Goal: Task Accomplishment & Management: Manage account settings

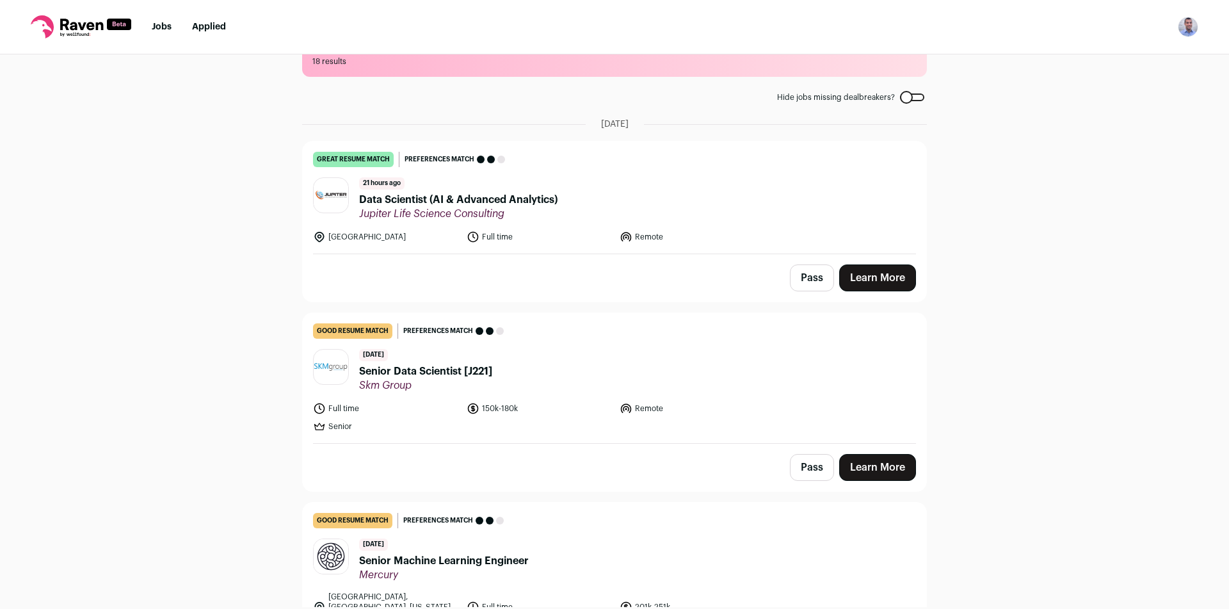
scroll to position [64, 0]
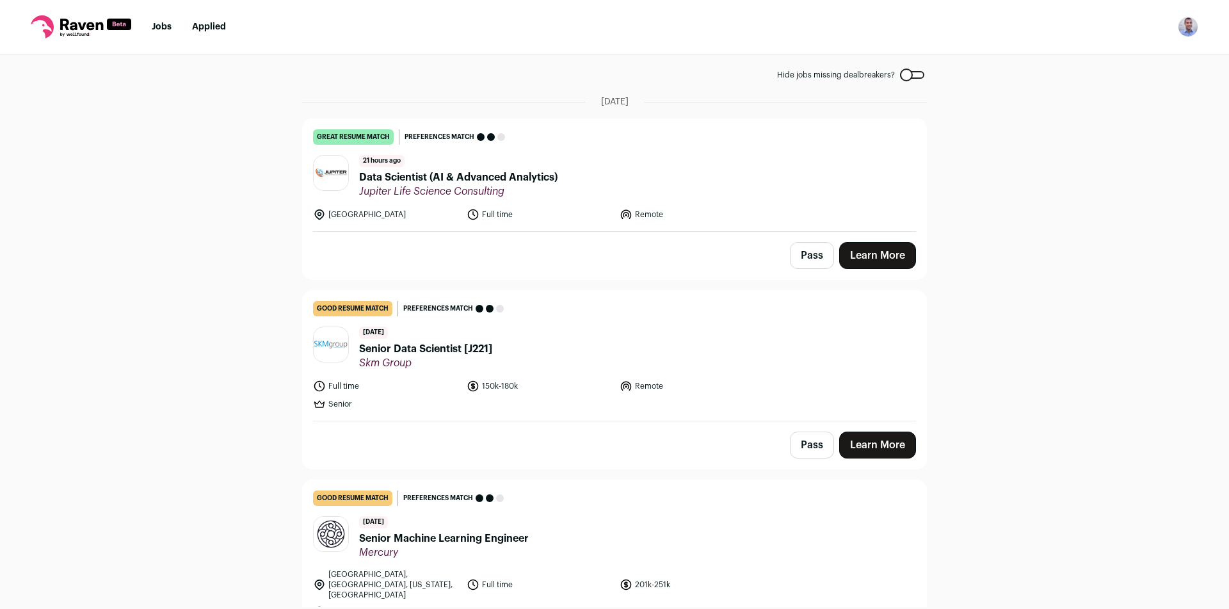
click at [906, 248] on link "Learn More" at bounding box center [877, 255] width 77 height 27
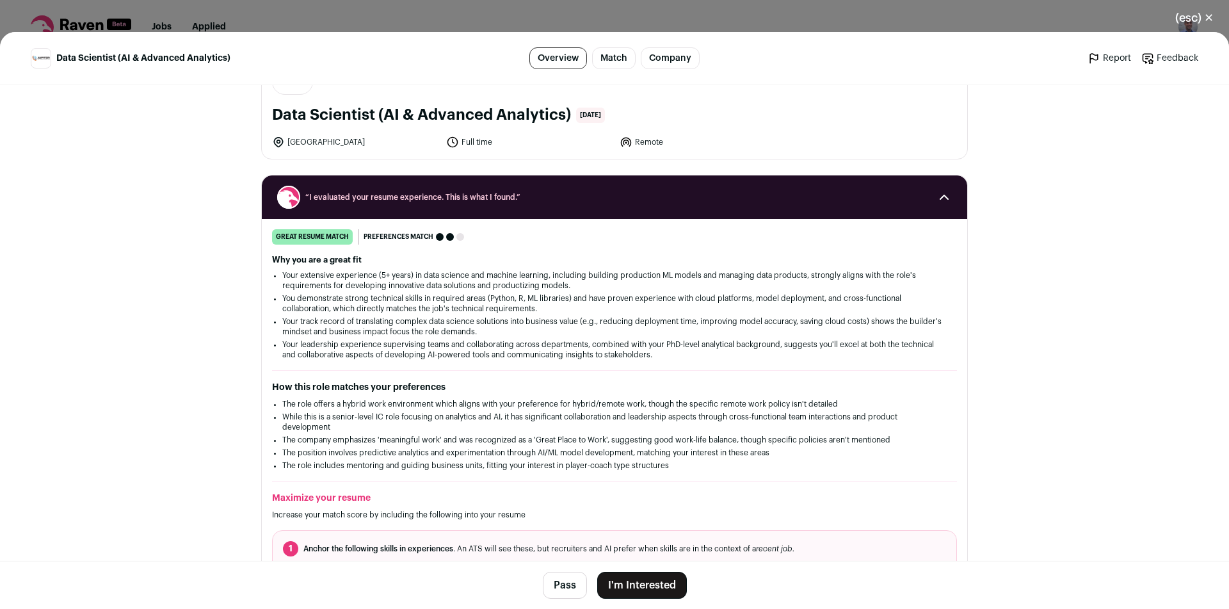
scroll to position [0, 0]
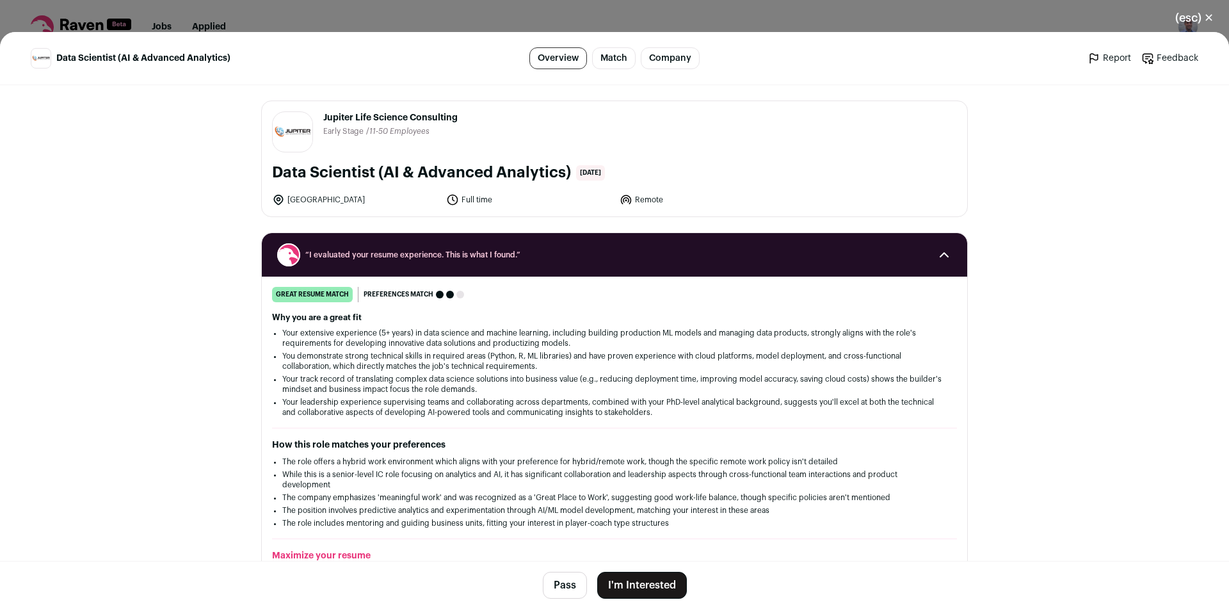
click at [629, 582] on button "I'm Interested" at bounding box center [642, 584] width 90 height 27
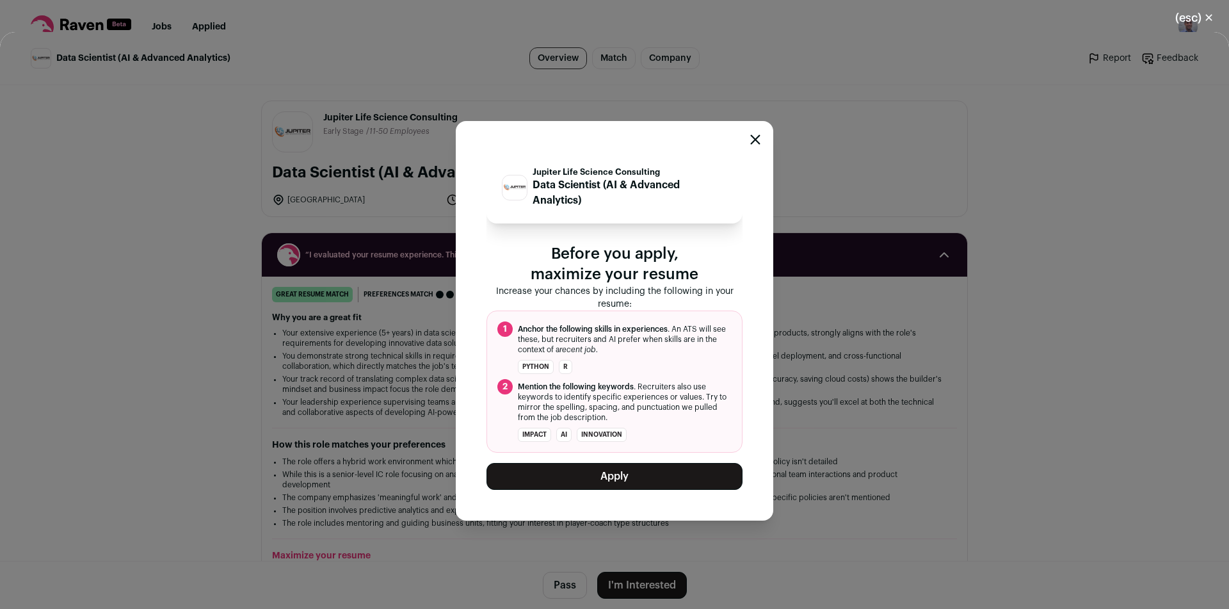
click at [629, 582] on div "Jupiter Life Science Consulting Data Scientist (AI & Advanced Analytics) Before…" at bounding box center [614, 320] width 1229 height 577
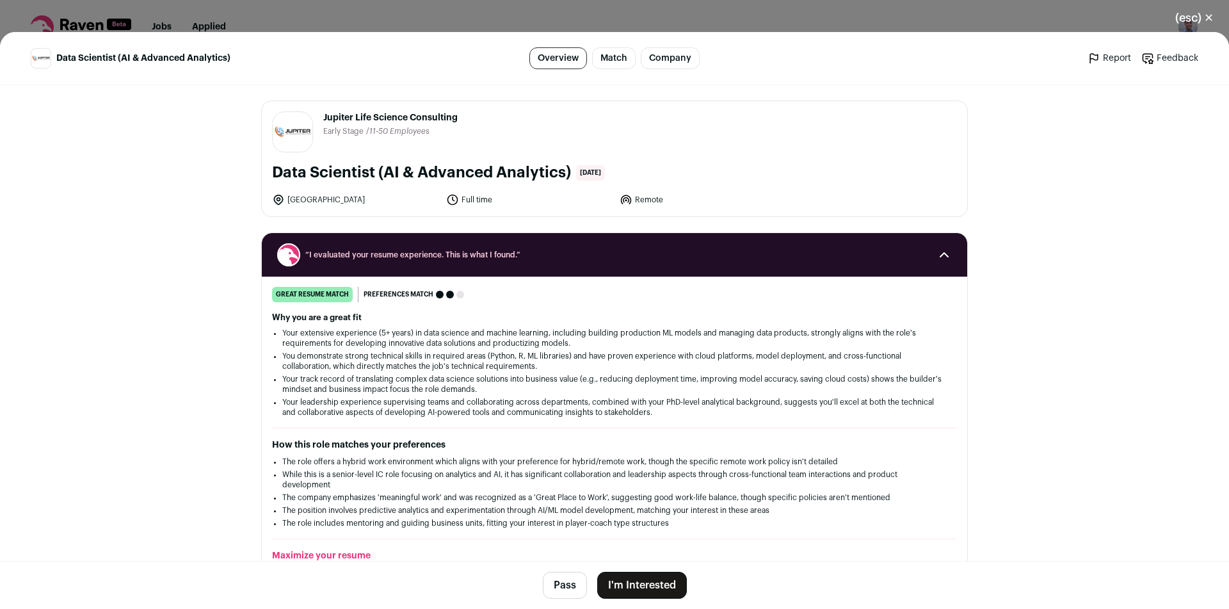
click at [627, 592] on button "I'm Interested" at bounding box center [642, 584] width 90 height 27
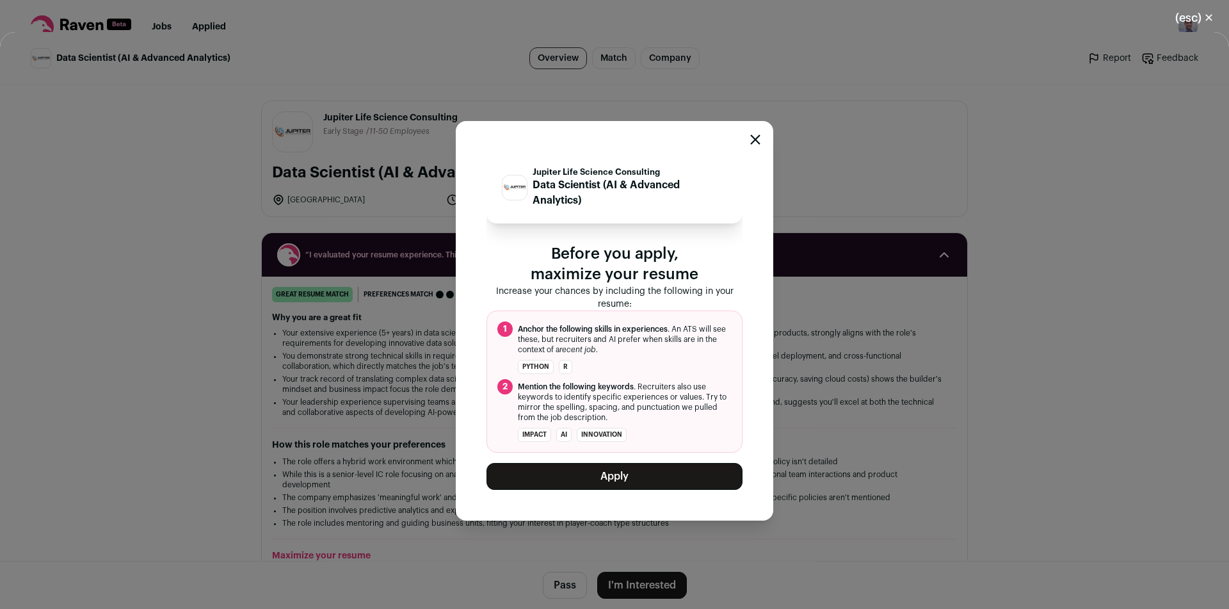
click at [633, 480] on button "Apply" at bounding box center [614, 476] width 256 height 27
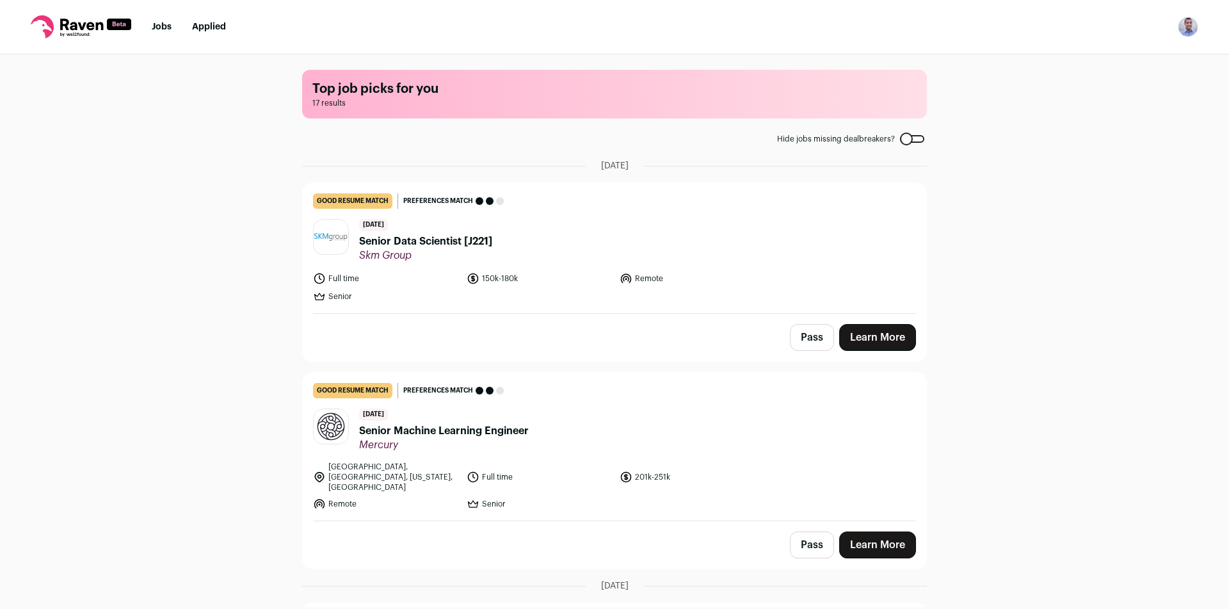
click at [200, 34] on nav "Jobs Applied Settings Notifications Preferences Resume Subscription FAQs Logout" at bounding box center [614, 27] width 1229 height 54
click at [203, 29] on link "Applied" at bounding box center [209, 26] width 34 height 9
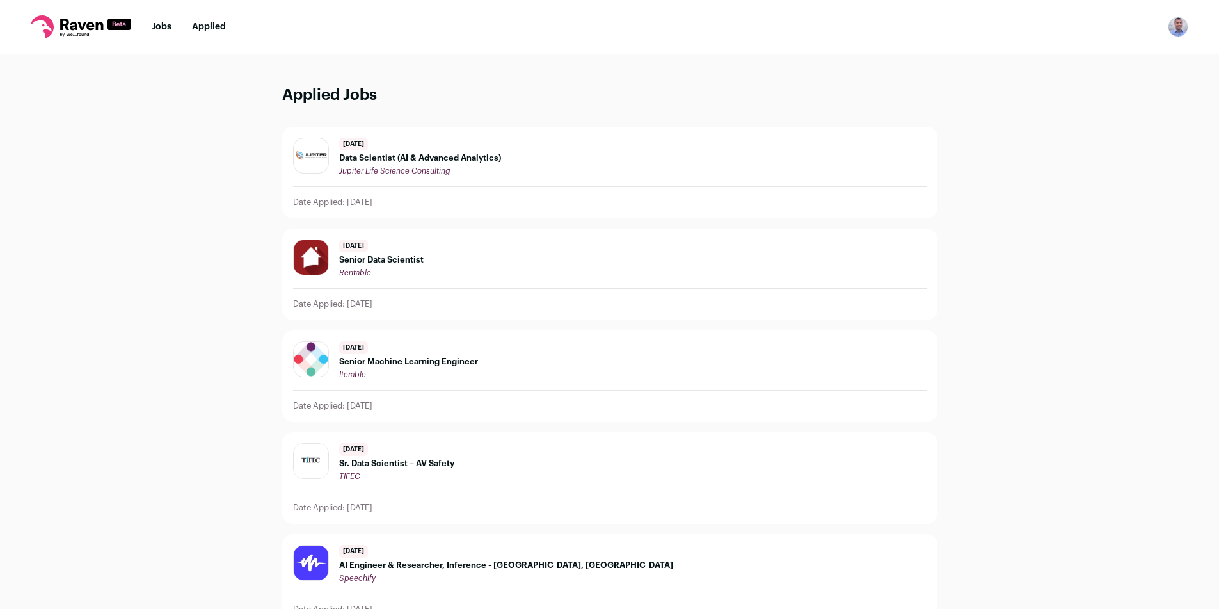
click at [381, 156] on span "Data Scientist (AI & Advanced Analytics)" at bounding box center [420, 158] width 162 height 10
click at [408, 159] on span "Data Scientist (AI & Advanced Analytics)" at bounding box center [420, 158] width 162 height 10
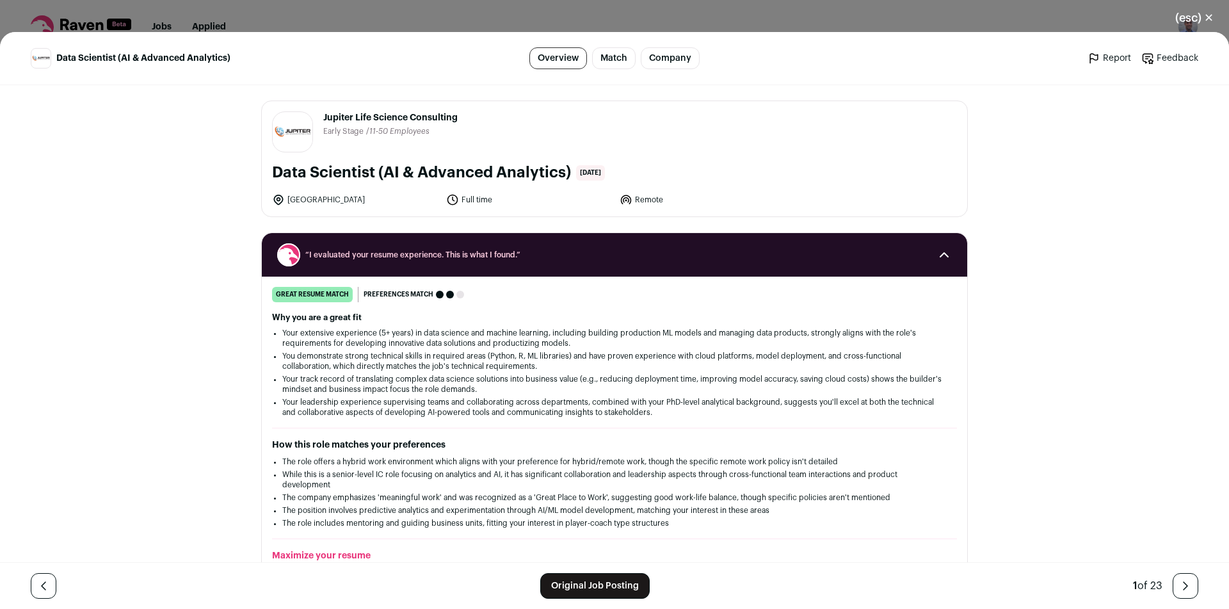
click at [570, 580] on link "Original Job Posting" at bounding box center [594, 586] width 109 height 26
click at [574, 589] on link "Original Job Posting" at bounding box center [594, 586] width 109 height 26
click at [1183, 28] on button "(esc) ✕" at bounding box center [1194, 18] width 69 height 28
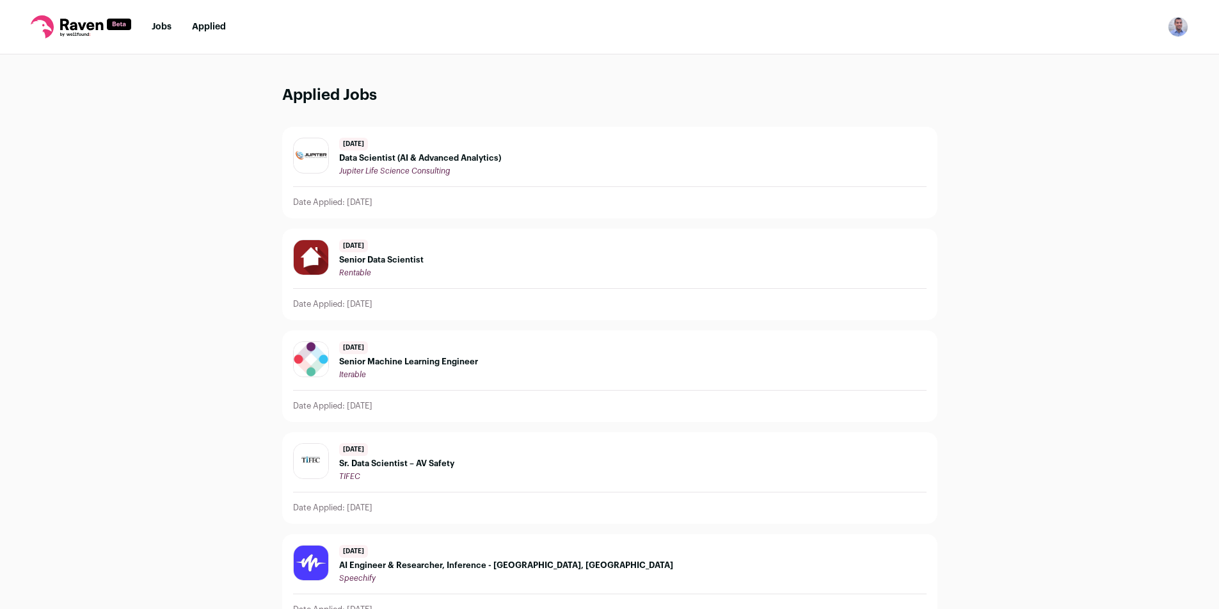
click at [168, 28] on link "Jobs" at bounding box center [162, 26] width 20 height 9
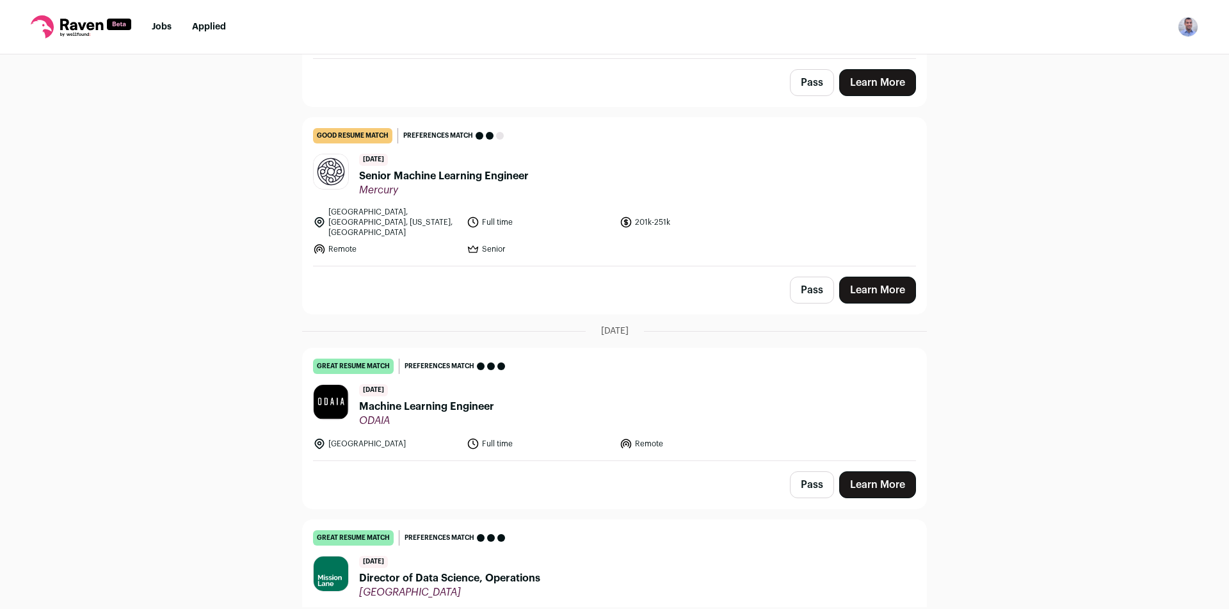
scroll to position [256, 0]
click at [466, 182] on span "Senior Machine Learning Engineer" at bounding box center [444, 174] width 170 height 15
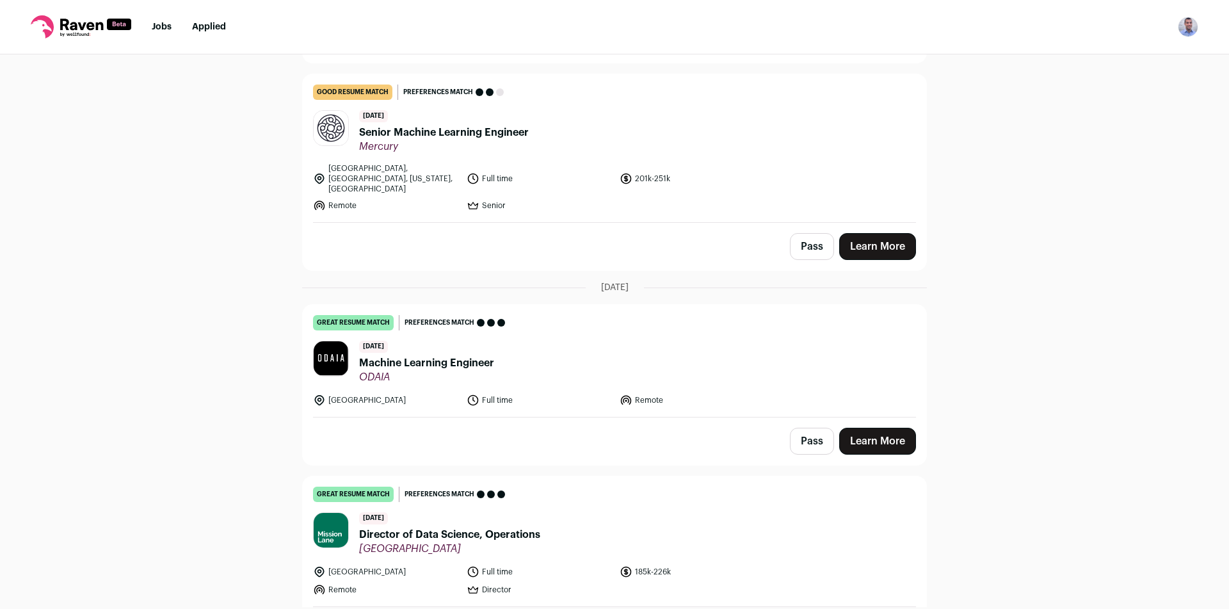
scroll to position [320, 0]
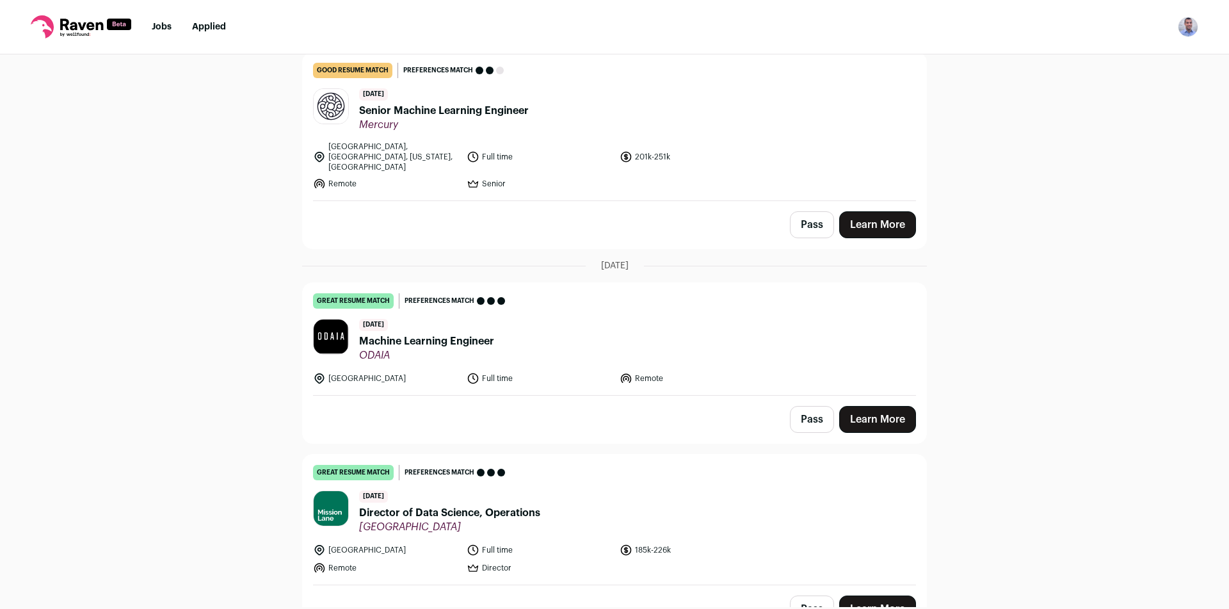
click at [433, 333] on span "Machine Learning Engineer" at bounding box center [426, 340] width 135 height 15
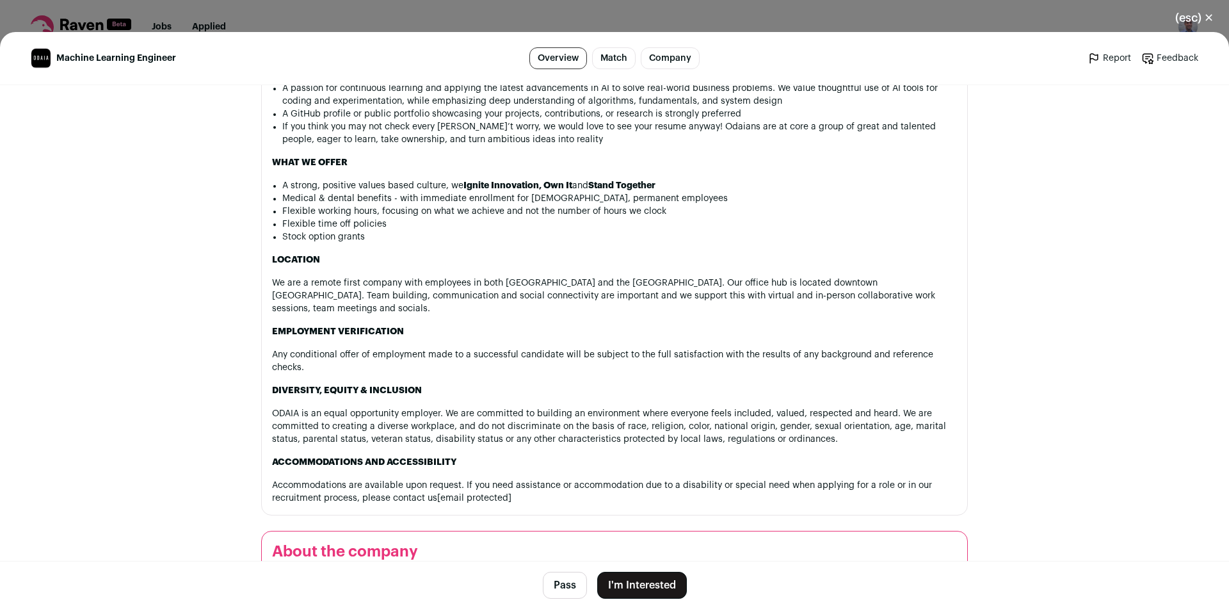
scroll to position [960, 0]
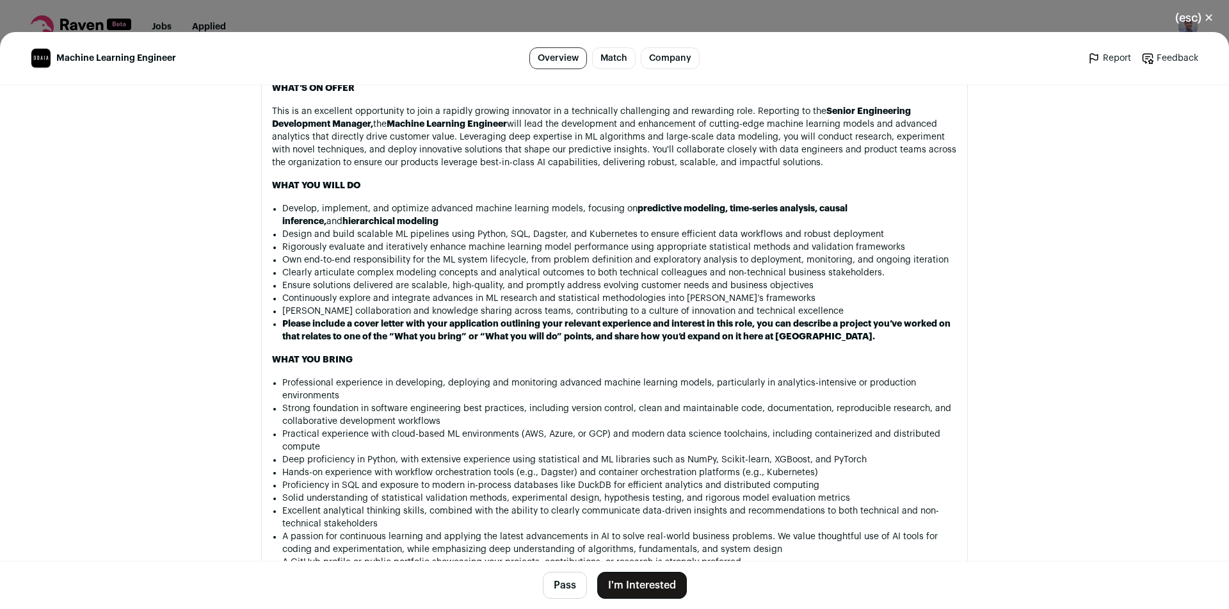
click at [358, 33] on header "Machine Learning Engineer Overview Match Company Report Feedback Report Feedback" at bounding box center [614, 58] width 1229 height 53
click at [360, 30] on div "(esc) ✕ Machine Learning Engineer Overview Match Company Report Feedback Report…" at bounding box center [614, 304] width 1229 height 609
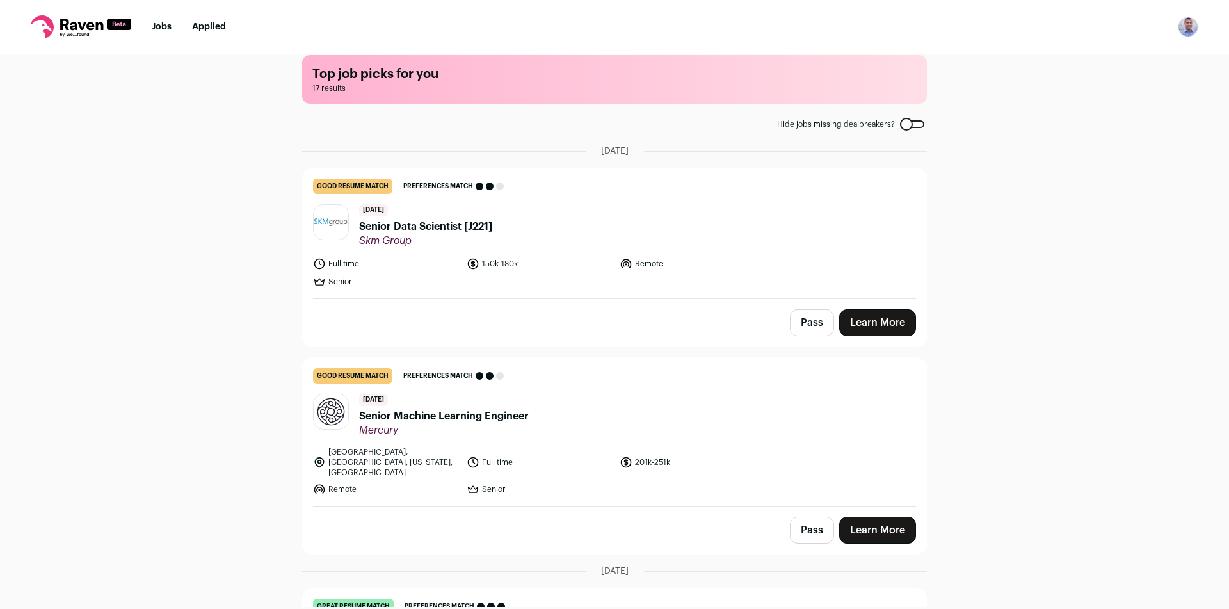
scroll to position [0, 0]
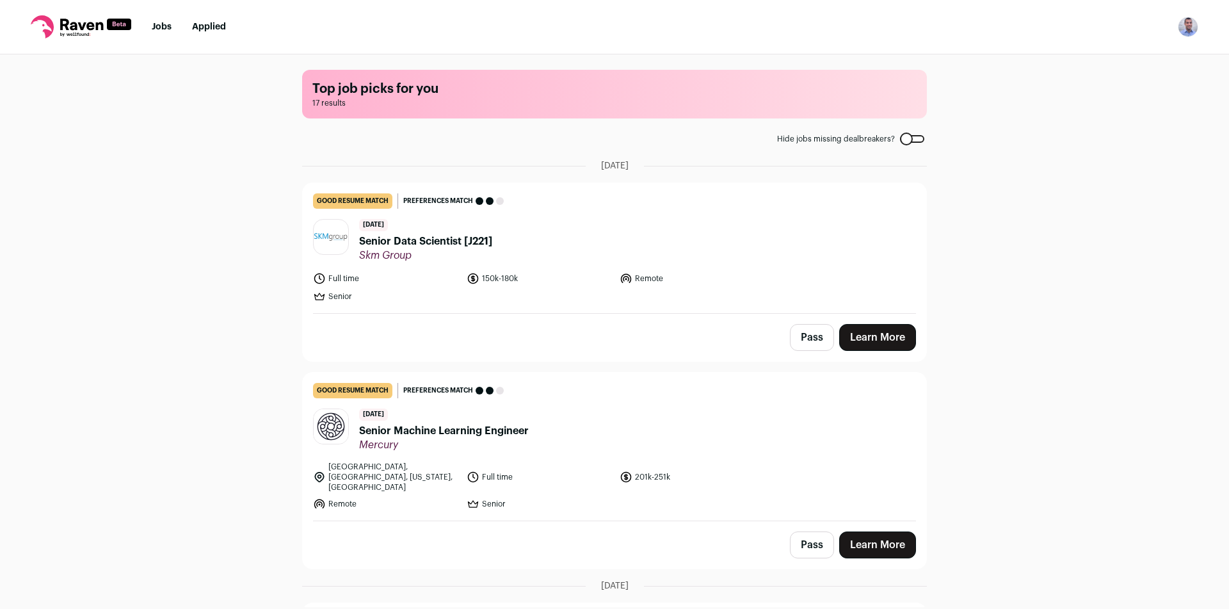
click at [1206, 27] on nav "Jobs Applied Settings Notifications Preferences Resume Subscription FAQs Logout" at bounding box center [614, 27] width 1229 height 54
click at [1190, 36] on nav "Jobs Applied Settings Notifications Preferences Resume Subscription FAQs Logout" at bounding box center [614, 27] width 1229 height 54
click at [1189, 36] on img "Open dropdown" at bounding box center [1188, 27] width 20 height 20
click at [1087, 63] on link "Settings" at bounding box center [1126, 59] width 141 height 31
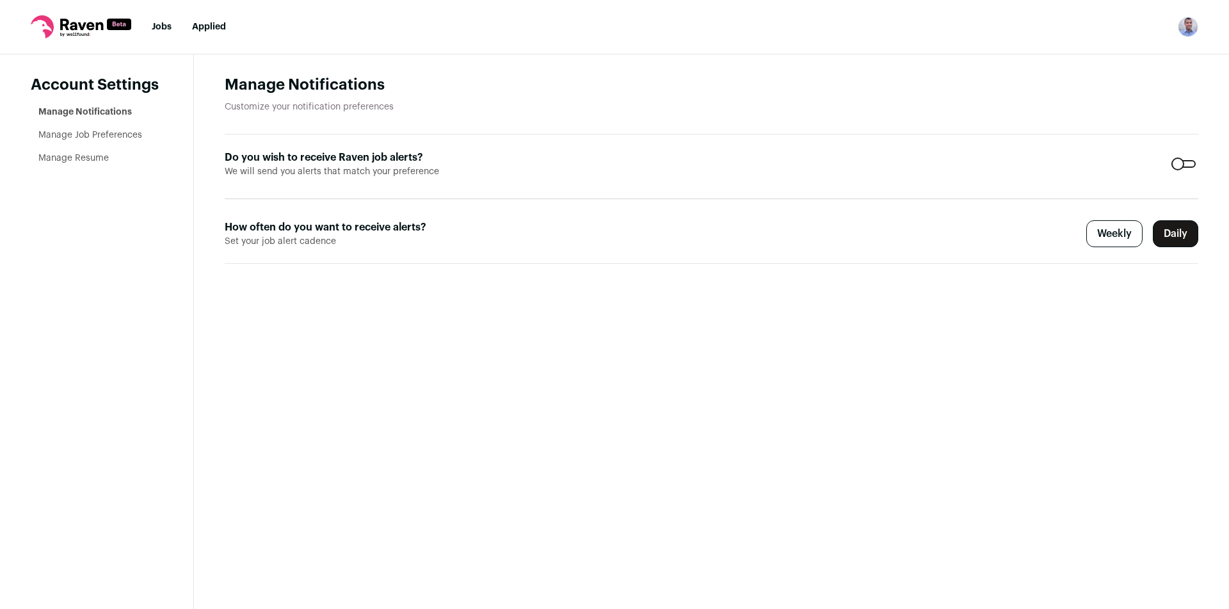
click at [94, 157] on link "Manage Resume" at bounding box center [73, 158] width 70 height 9
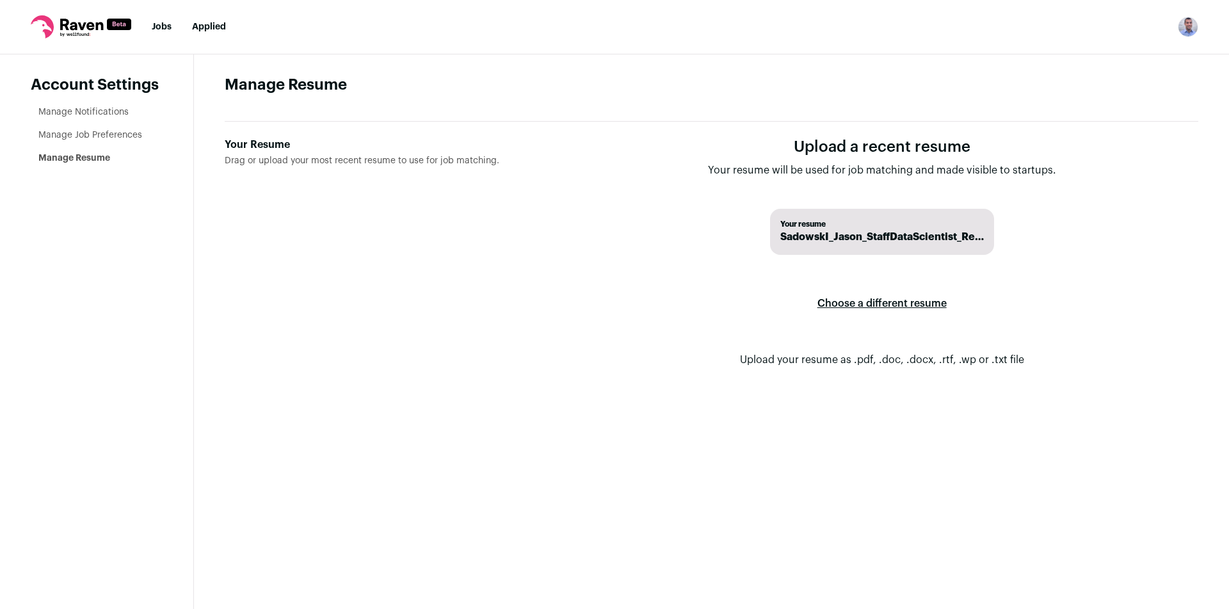
click at [217, 27] on link "Applied" at bounding box center [209, 26] width 34 height 9
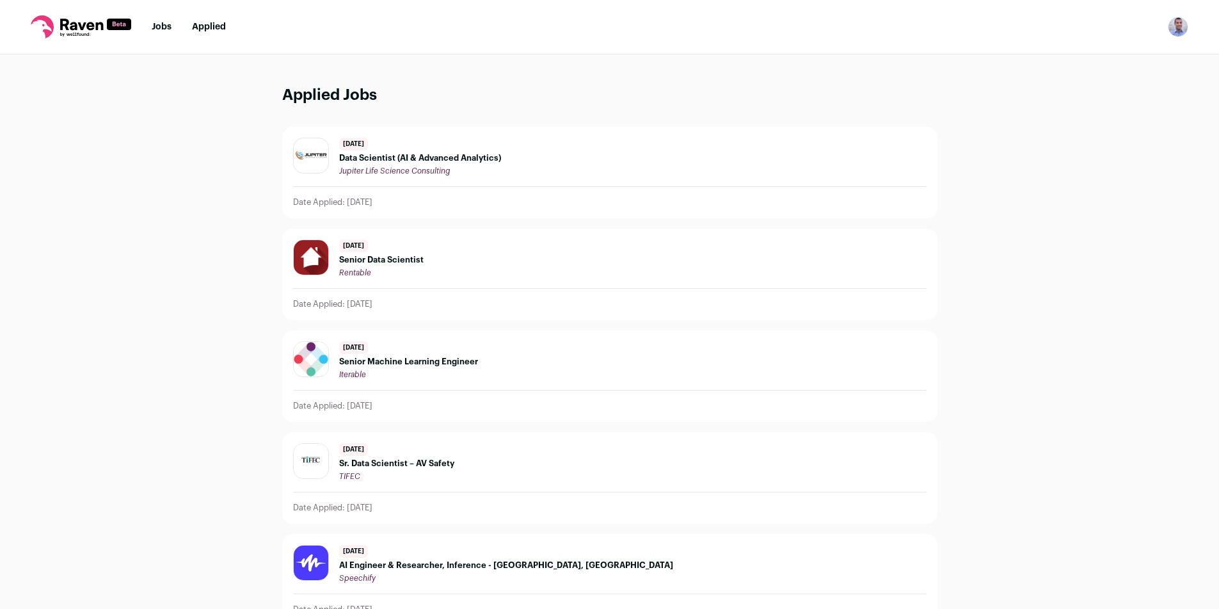
click at [217, 27] on link "Applied" at bounding box center [209, 26] width 34 height 9
click at [163, 24] on link "Jobs" at bounding box center [162, 26] width 20 height 9
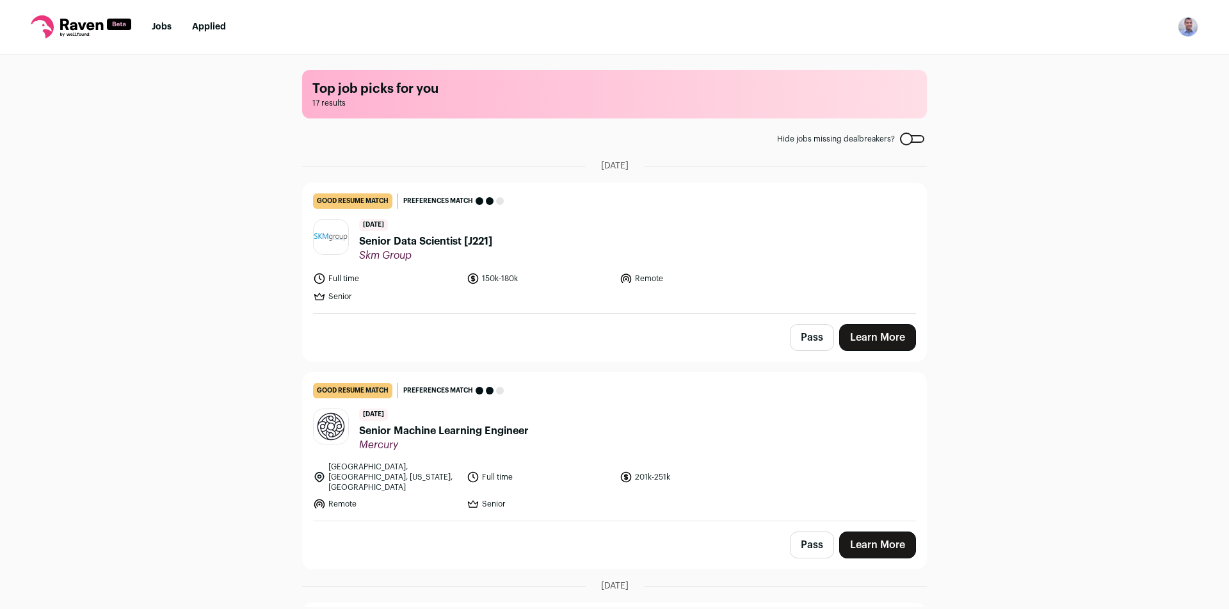
click at [1196, 35] on button "Open dropdown" at bounding box center [1188, 27] width 20 height 20
click at [1104, 58] on link "Settings" at bounding box center [1126, 59] width 141 height 31
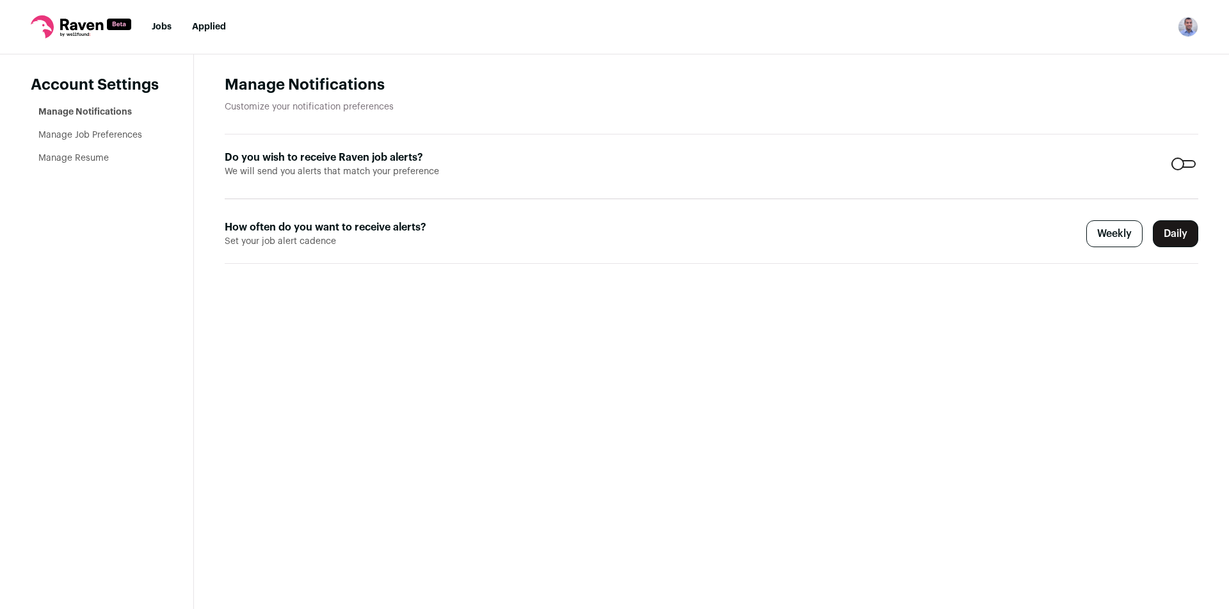
click at [106, 126] on ul "Manage Notifications Manage Job Preferences Manage Resume" at bounding box center [100, 135] width 124 height 59
click at [112, 132] on link "Manage Job Preferences" at bounding box center [90, 135] width 104 height 9
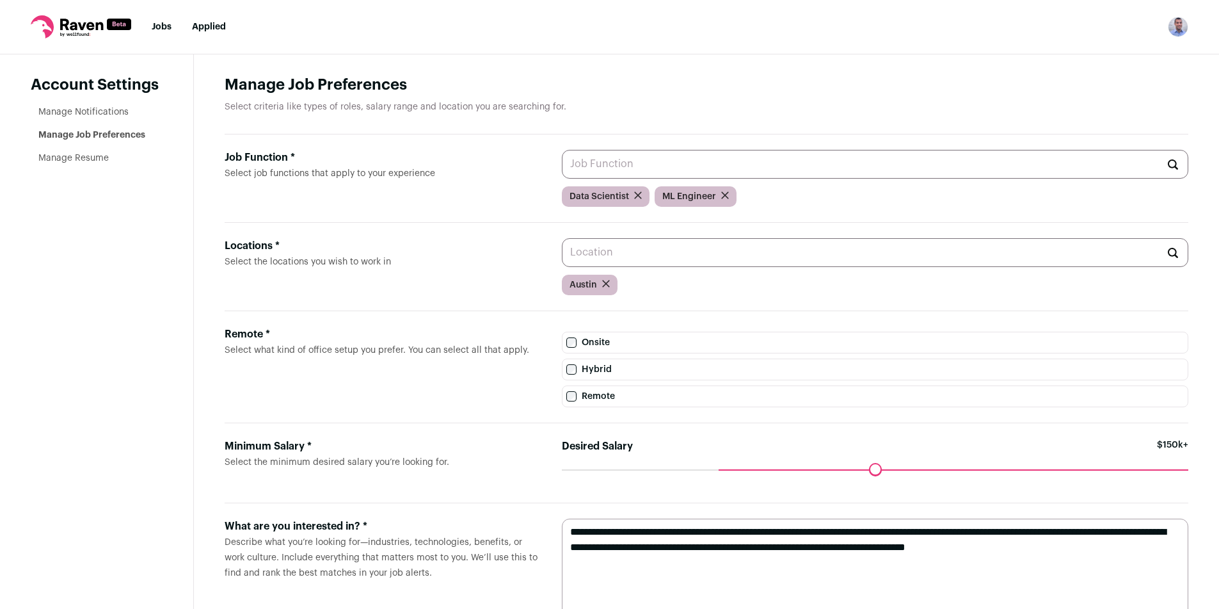
click at [122, 134] on link "Manage Job Preferences" at bounding box center [91, 135] width 107 height 9
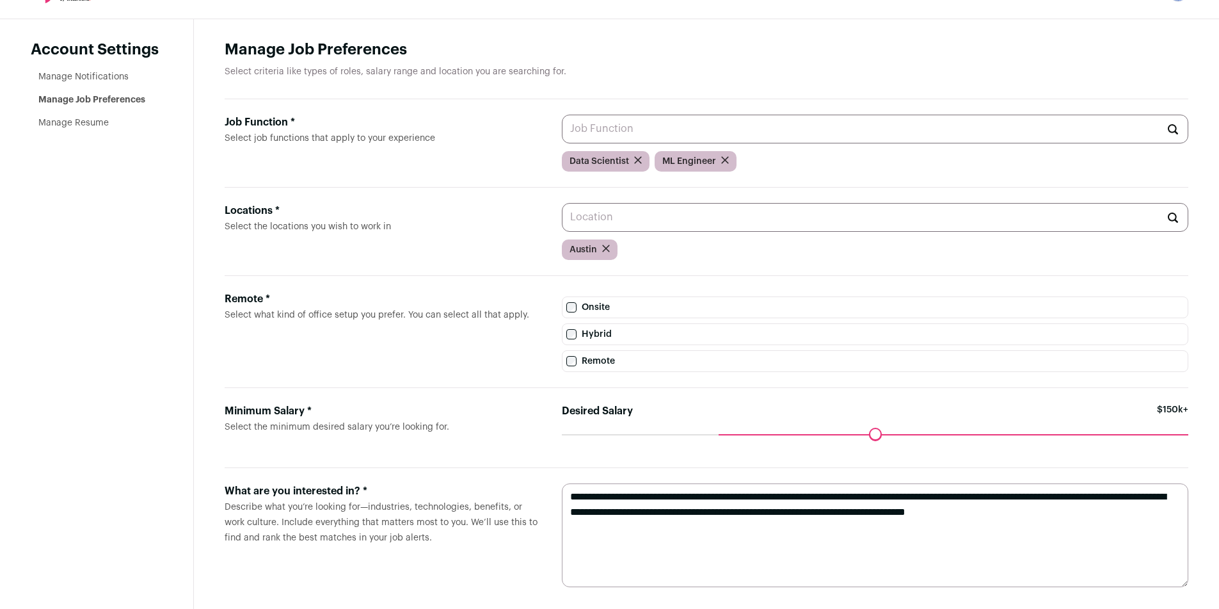
scroll to position [53, 0]
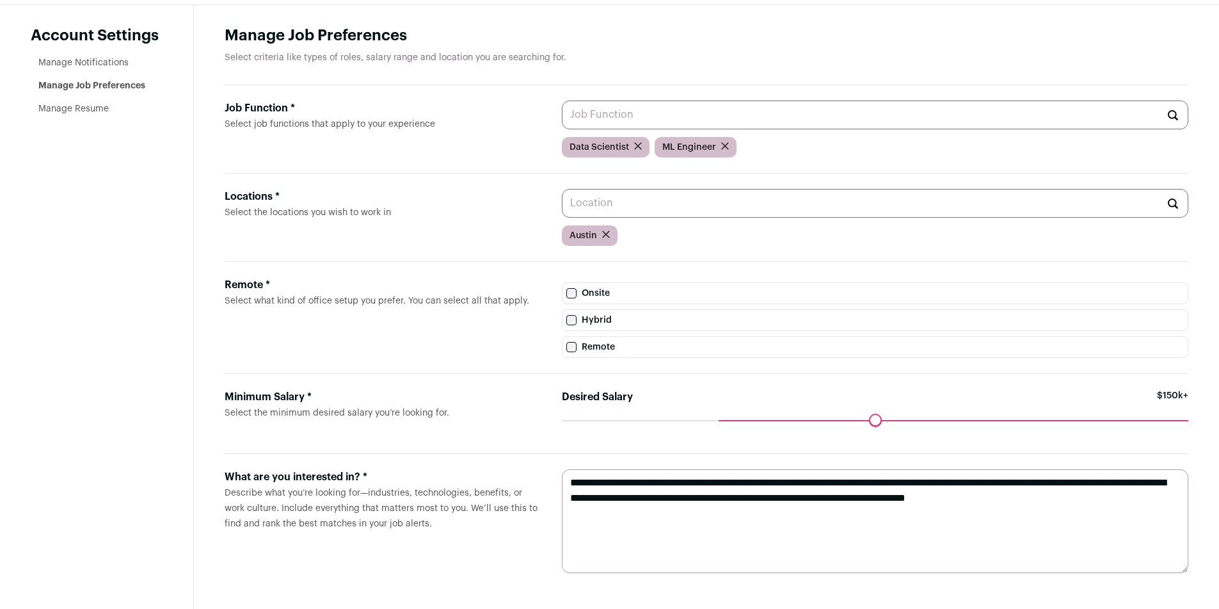
click at [815, 481] on textarea "**********" at bounding box center [875, 521] width 627 height 104
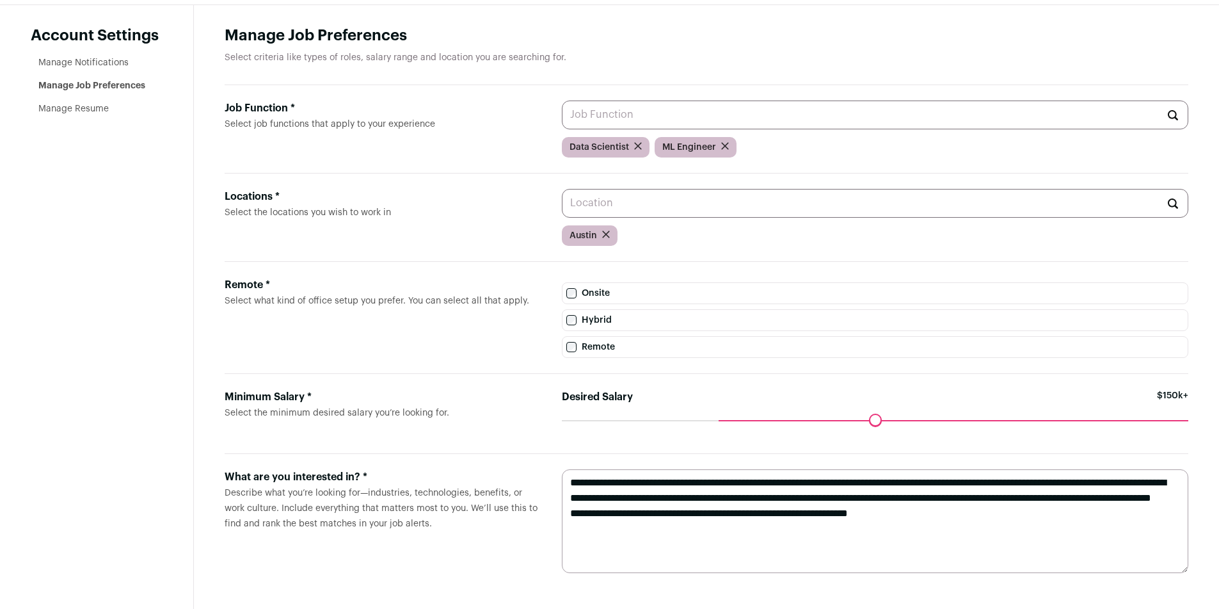
type textarea "**********"
click at [459, 493] on span "Describe what you’re looking for—industries, technologies, benefits, or work cu…" at bounding box center [381, 508] width 313 height 40
click at [756, 520] on textarea "**********" at bounding box center [875, 521] width 627 height 104
click at [715, 527] on textarea "**********" at bounding box center [875, 521] width 627 height 104
click at [809, 526] on textarea "**********" at bounding box center [875, 521] width 627 height 104
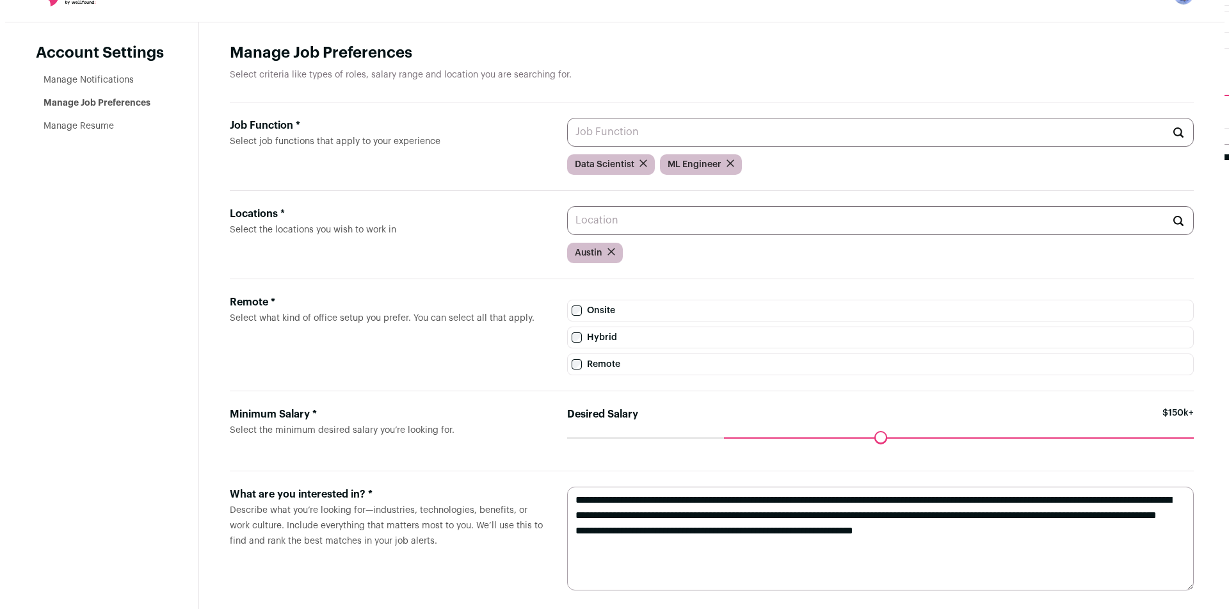
scroll to position [0, 0]
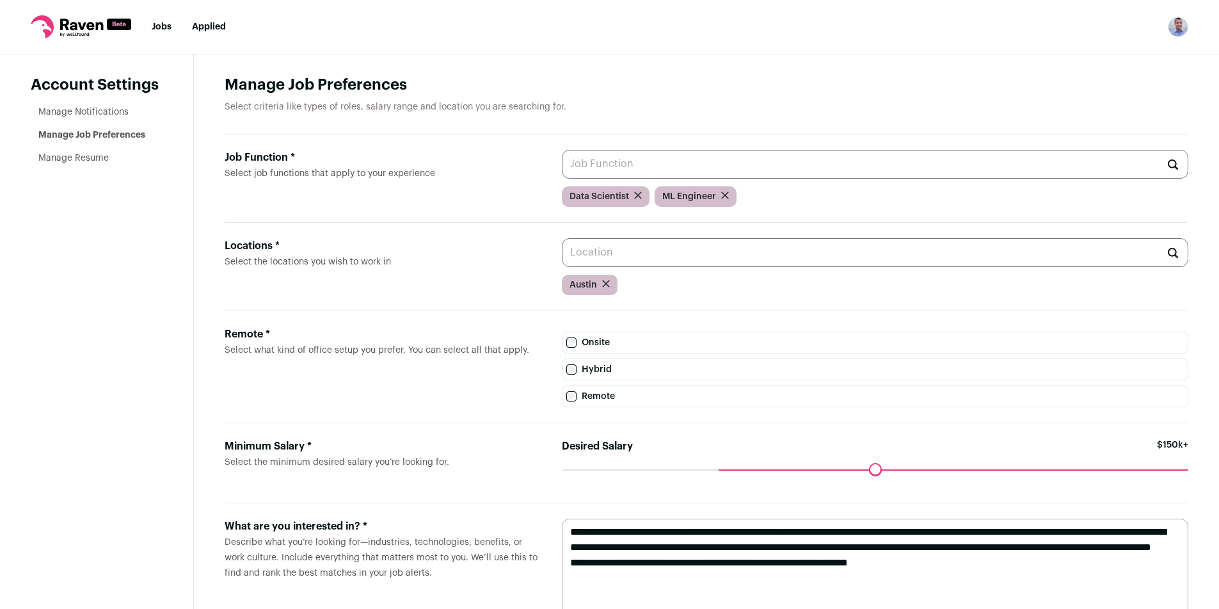
click at [74, 156] on link "Manage Resume" at bounding box center [73, 158] width 70 height 9
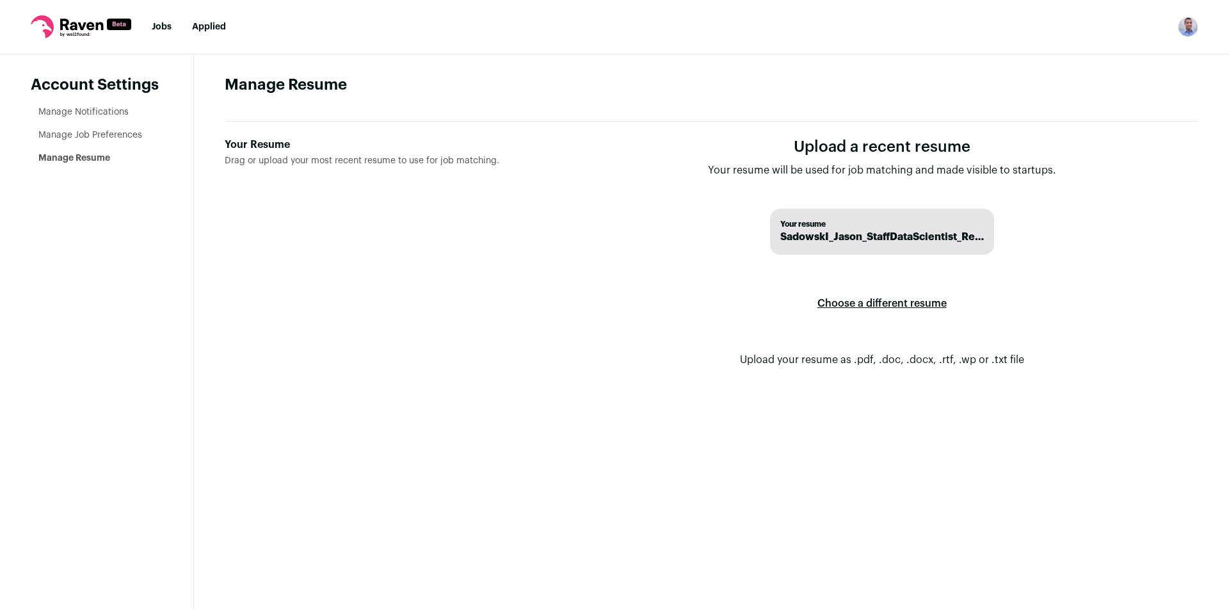
click at [93, 114] on link "Manage Notifications" at bounding box center [83, 112] width 90 height 9
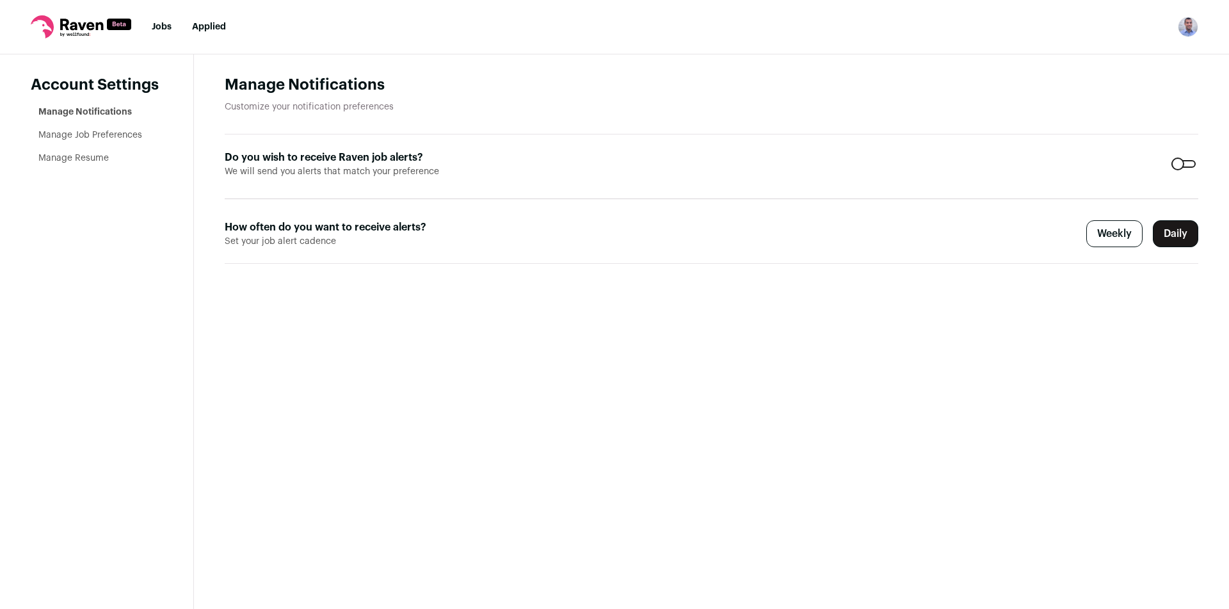
click at [157, 36] on nav "Jobs Applied Settings Notifications Preferences Resume Subscription FAQs Logout" at bounding box center [614, 27] width 1229 height 54
click at [163, 26] on link "Jobs" at bounding box center [162, 26] width 20 height 9
